Goal: Information Seeking & Learning: Learn about a topic

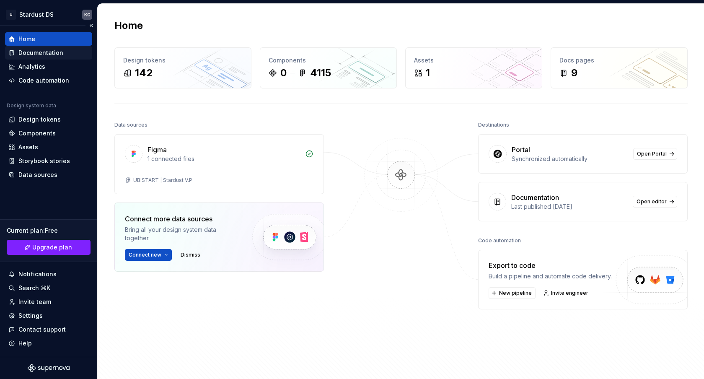
click at [27, 55] on div "Documentation" at bounding box center [40, 53] width 45 height 8
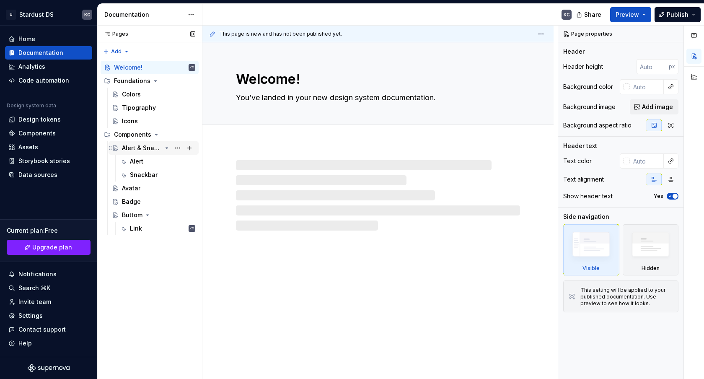
click at [142, 142] on div "Alert & Snackbar" at bounding box center [158, 148] width 73 height 12
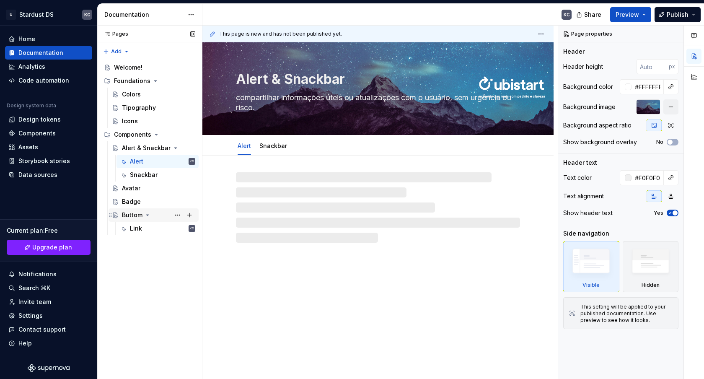
click at [133, 212] on div "Buttom" at bounding box center [132, 215] width 21 height 8
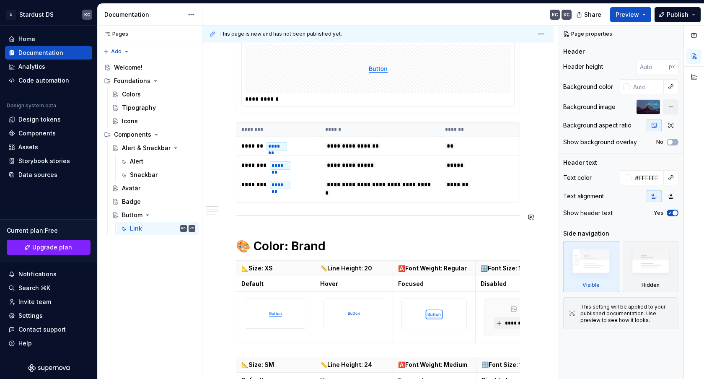
scroll to position [241, 0]
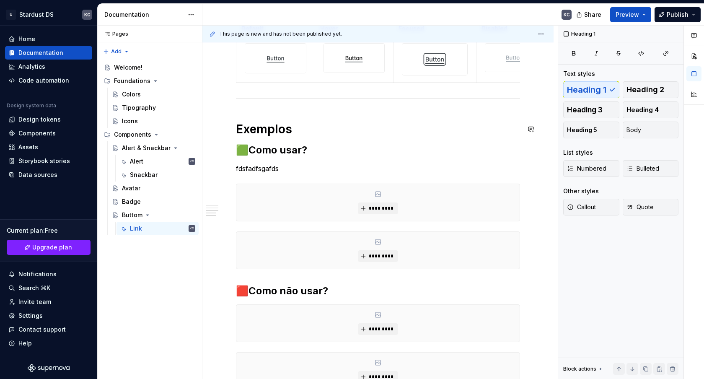
scroll to position [1216, 0]
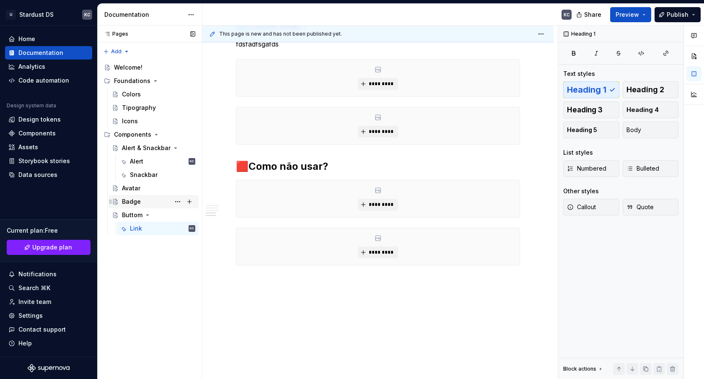
click at [118, 200] on icon "Page tree" at bounding box center [115, 201] width 7 height 7
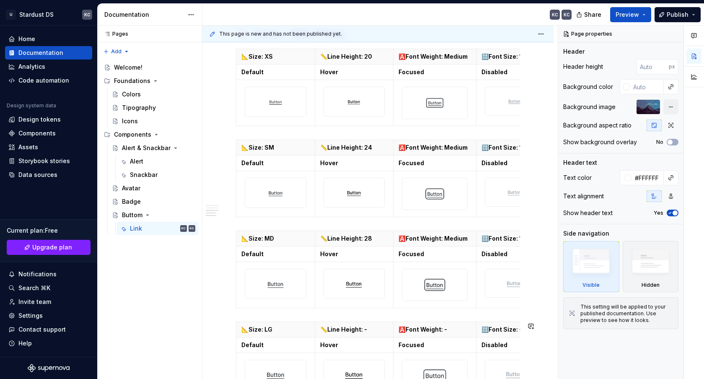
scroll to position [1245, 0]
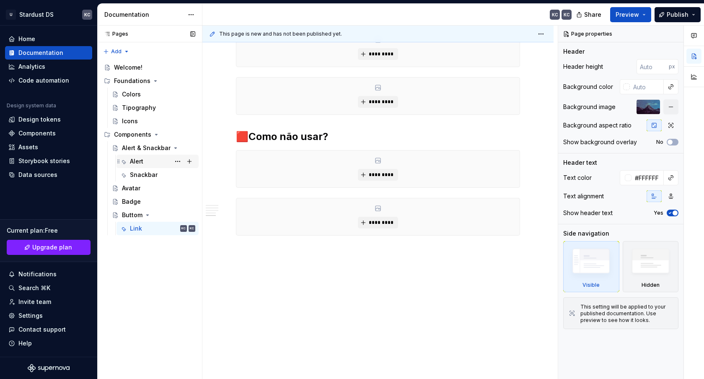
click at [132, 160] on div "Alert" at bounding box center [136, 161] width 13 height 8
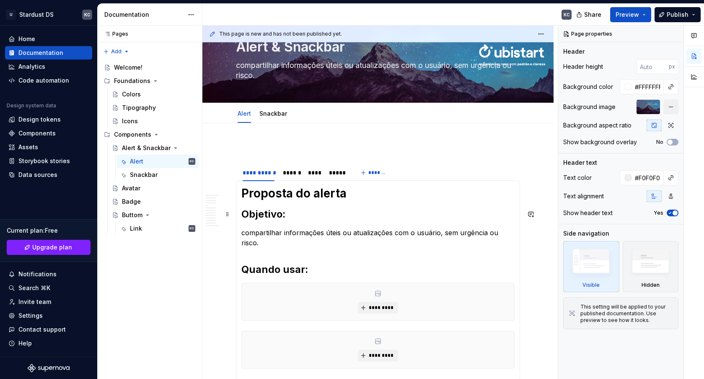
scroll to position [153, 0]
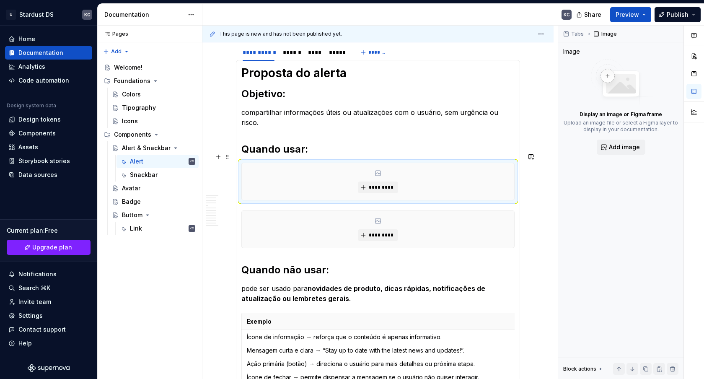
click at [298, 163] on div "*********" at bounding box center [378, 181] width 272 height 37
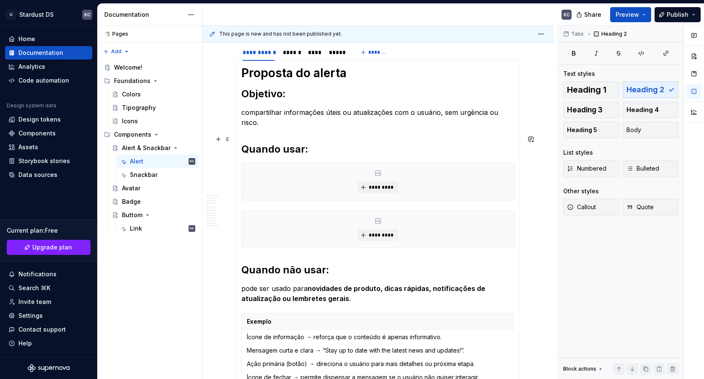
click at [295, 142] on h2 "Quando usar:" at bounding box center [377, 148] width 273 height 13
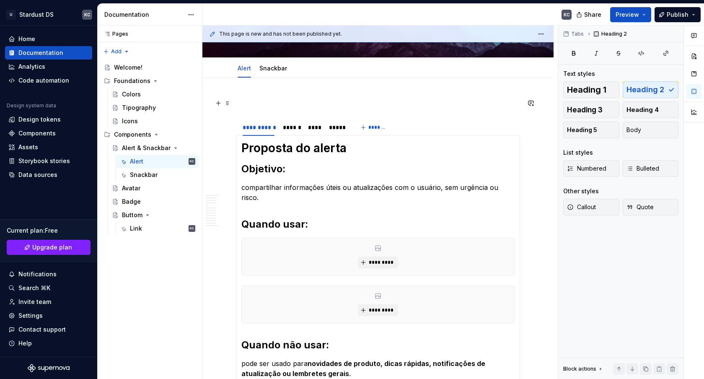
scroll to position [135, 0]
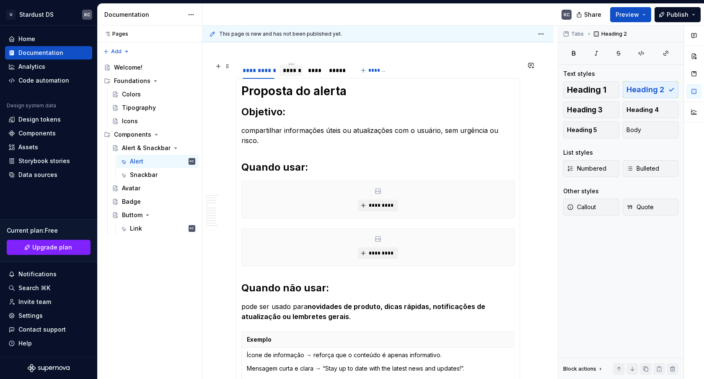
click at [282, 71] on div "******" at bounding box center [290, 71] width 23 height 12
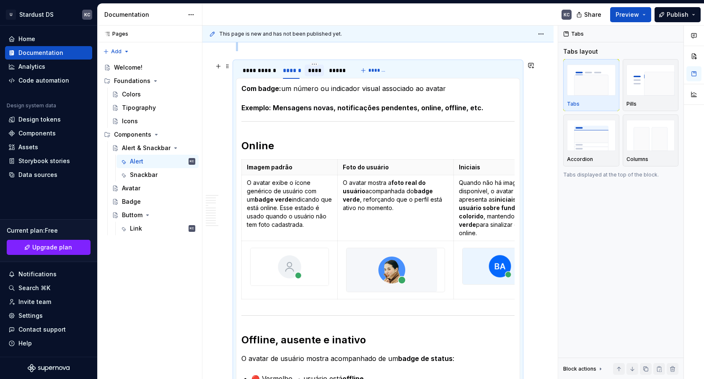
click at [312, 72] on div "****" at bounding box center [314, 70] width 13 height 8
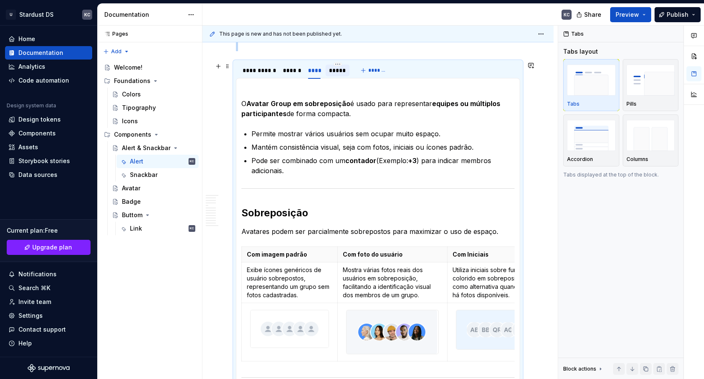
click at [335, 72] on div "*****" at bounding box center [337, 70] width 17 height 8
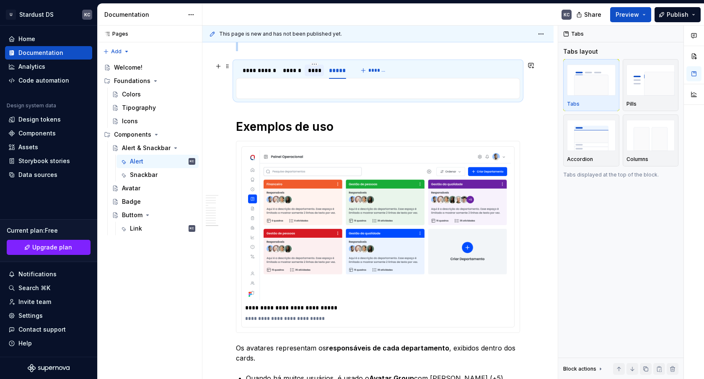
click at [315, 72] on div "****" at bounding box center [314, 70] width 13 height 8
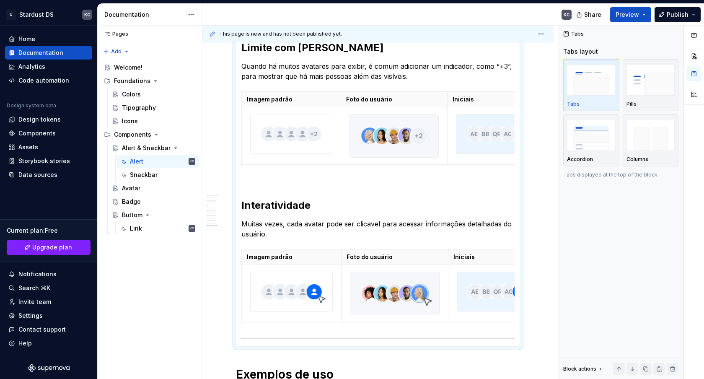
scroll to position [0, 0]
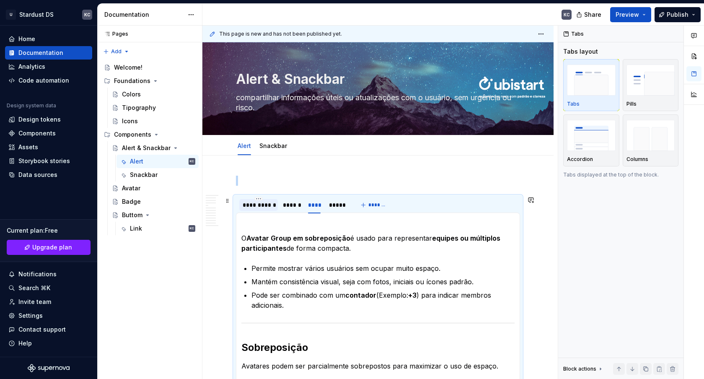
click at [259, 200] on div "**********" at bounding box center [258, 205] width 39 height 12
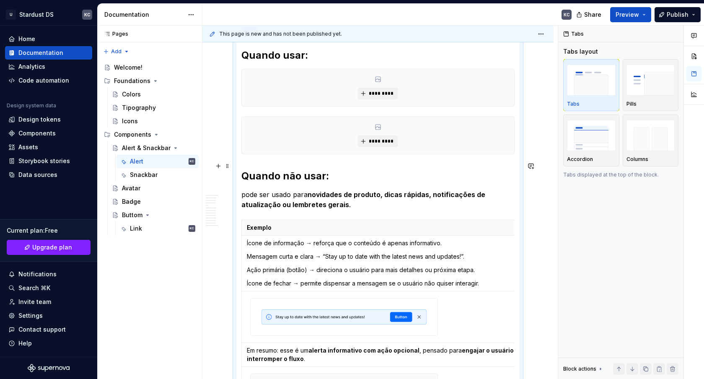
scroll to position [101, 0]
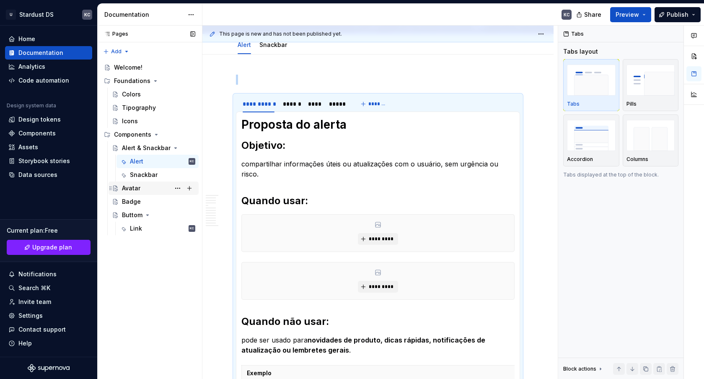
click at [163, 185] on div "Avatar" at bounding box center [158, 188] width 73 height 12
click at [160, 175] on div "Snackbar" at bounding box center [162, 175] width 65 height 12
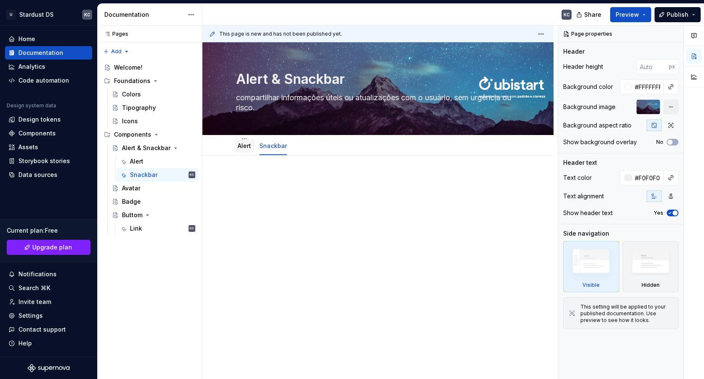
click at [251, 146] on link "Alert" at bounding box center [244, 145] width 13 height 7
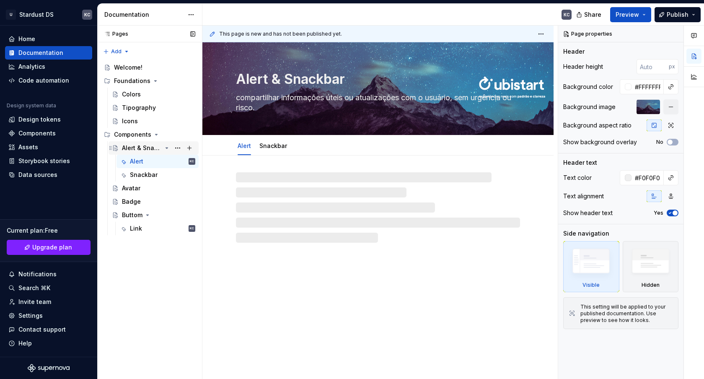
click at [130, 151] on div "Alert & Snackbar" at bounding box center [142, 148] width 40 height 8
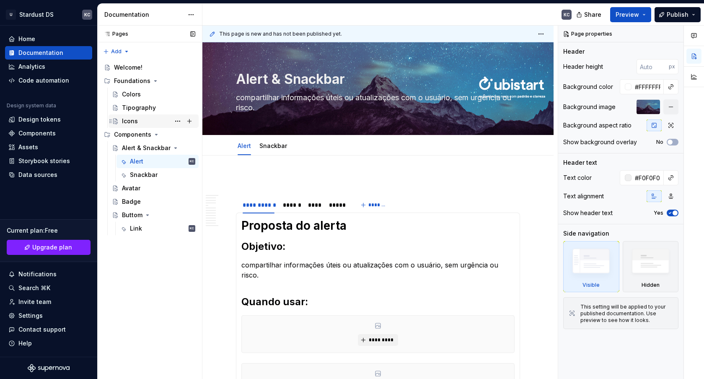
click at [152, 125] on div "Icons" at bounding box center [158, 121] width 73 height 12
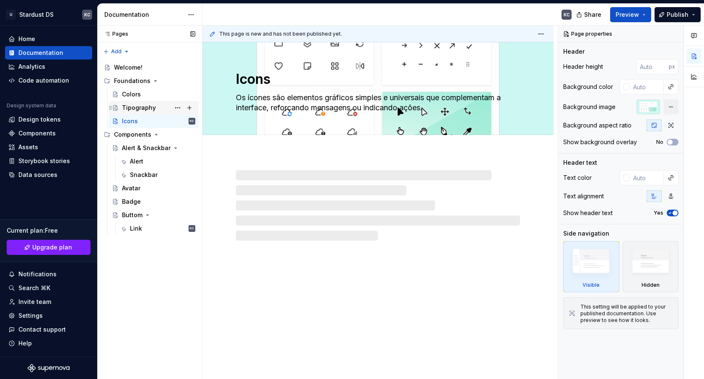
click at [150, 107] on div "Tipography" at bounding box center [139, 107] width 34 height 8
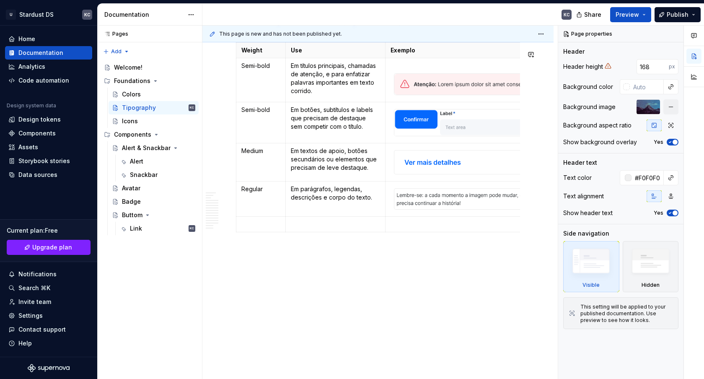
scroll to position [2300, 0]
click at [154, 106] on div "Tipography KC" at bounding box center [158, 108] width 73 height 12
click at [150, 100] on div "Colors" at bounding box center [154, 94] width 90 height 13
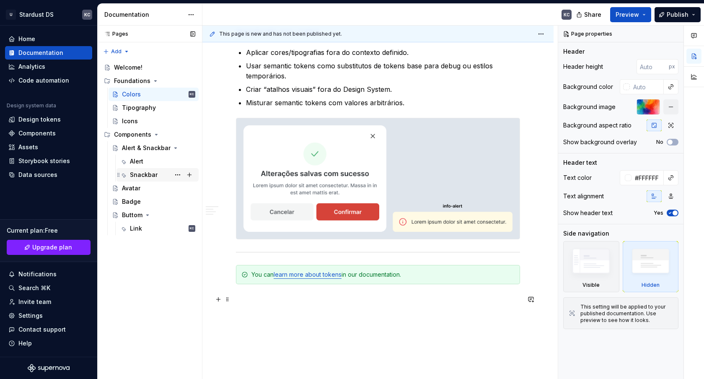
scroll to position [2910, 0]
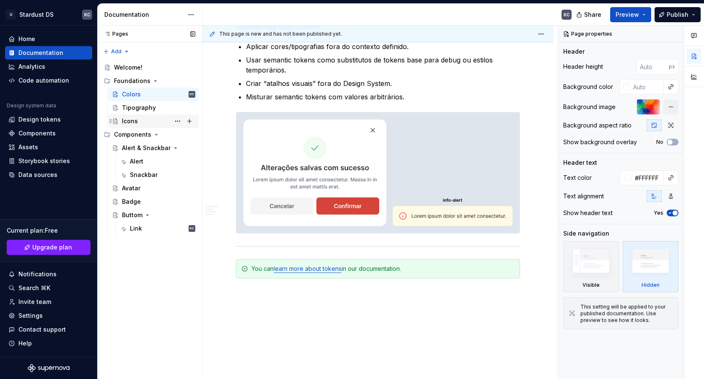
click at [157, 119] on div "Icons" at bounding box center [158, 121] width 73 height 12
click at [146, 199] on div "Badge" at bounding box center [158, 202] width 73 height 12
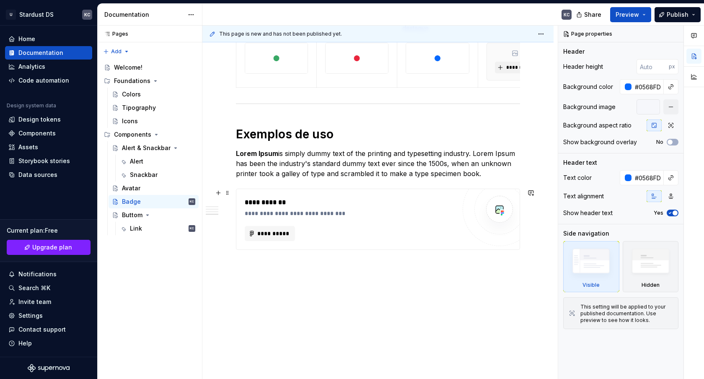
scroll to position [711, 0]
click at [144, 215] on icon "Page tree" at bounding box center [147, 215] width 7 height 7
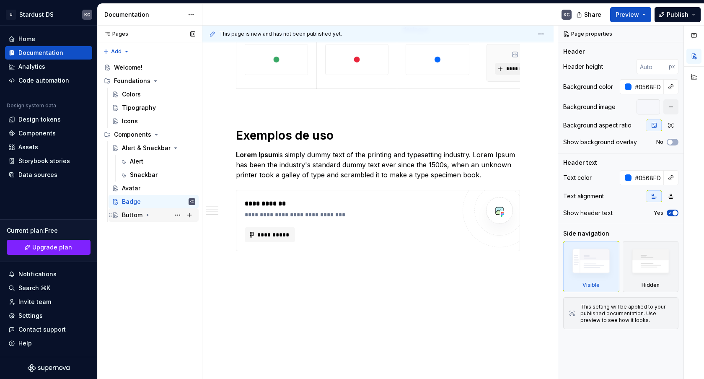
click at [144, 215] on icon "Page tree" at bounding box center [147, 215] width 7 height 7
click at [142, 228] on div "Link KC" at bounding box center [162, 228] width 65 height 12
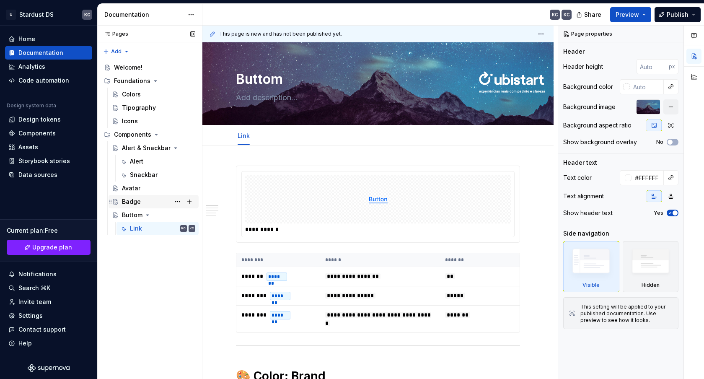
click at [139, 201] on div "Badge" at bounding box center [131, 201] width 19 height 8
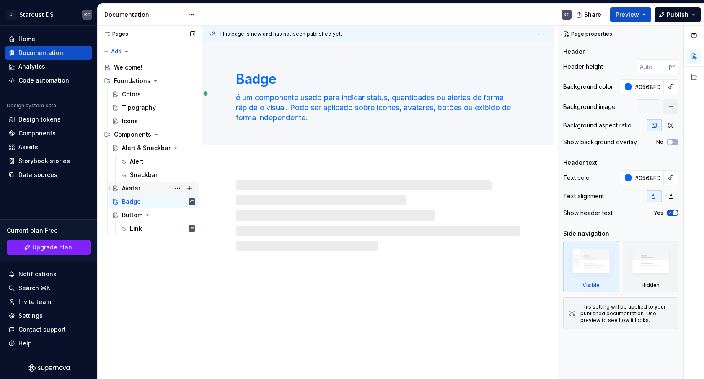
click at [139, 190] on div "Avatar" at bounding box center [131, 188] width 18 height 8
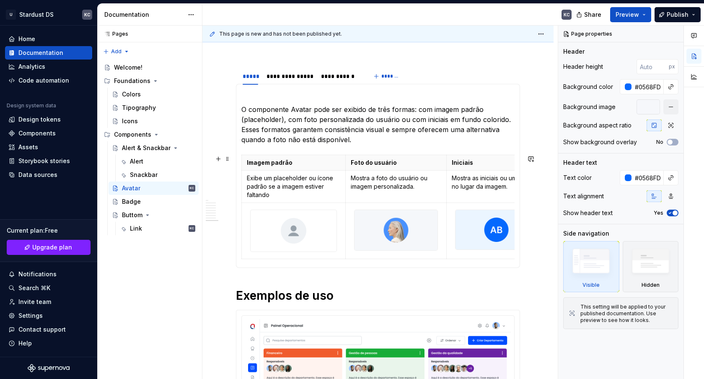
scroll to position [67, 0]
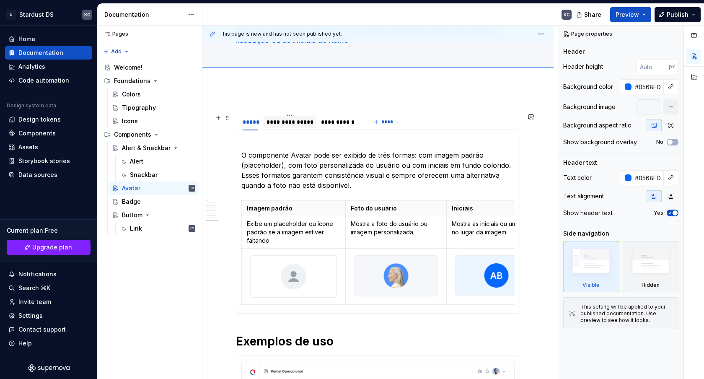
click at [277, 123] on div "**********" at bounding box center [289, 122] width 46 height 8
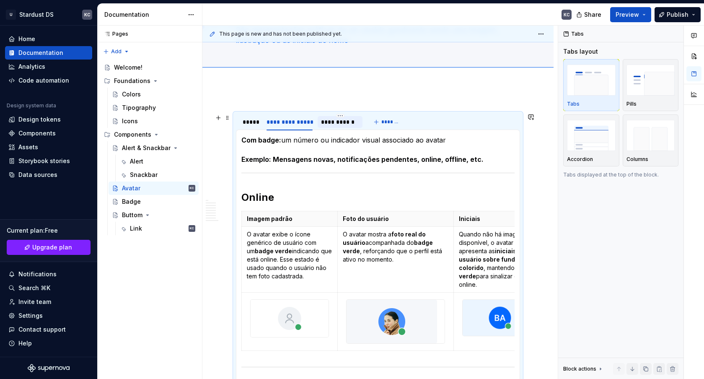
click at [328, 123] on div "**********" at bounding box center [340, 122] width 38 height 8
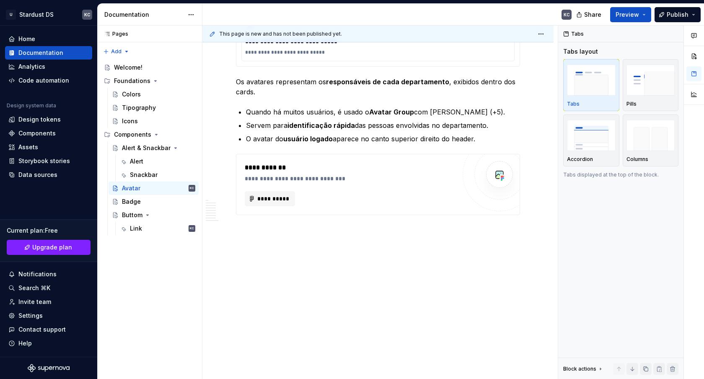
scroll to position [1014, 0]
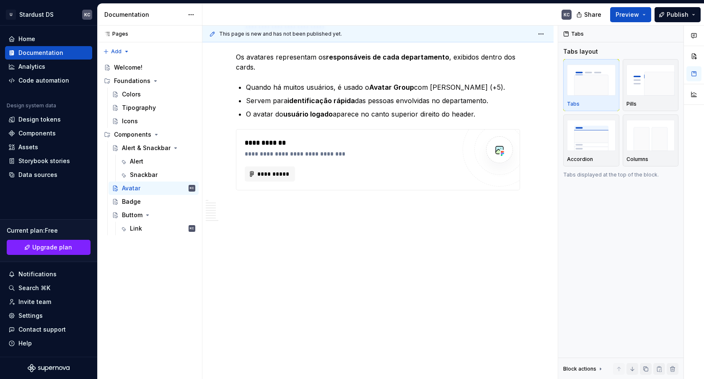
type textarea "*"
